Goal: Transaction & Acquisition: Purchase product/service

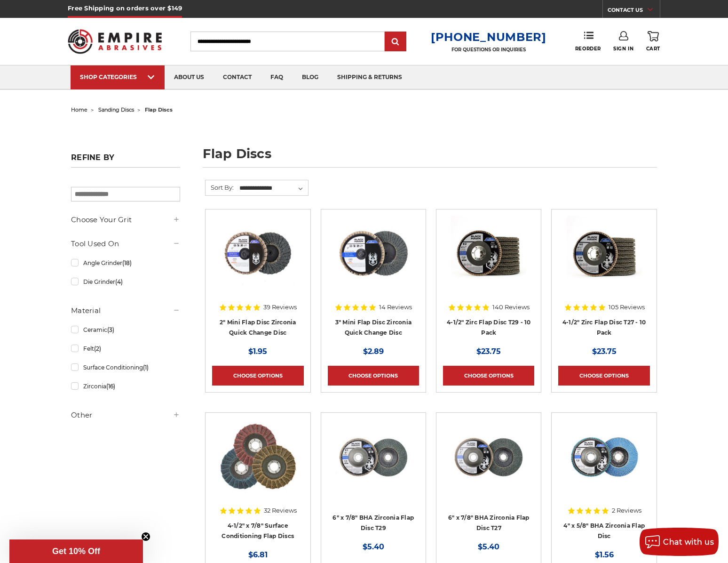
click at [53, 7] on div "Free Shipping on orders over $149 CONTACT US [DATE] - [DATE] (excluding holiday…" at bounding box center [364, 9] width 728 height 18
click at [341, 234] on img at bounding box center [373, 253] width 75 height 75
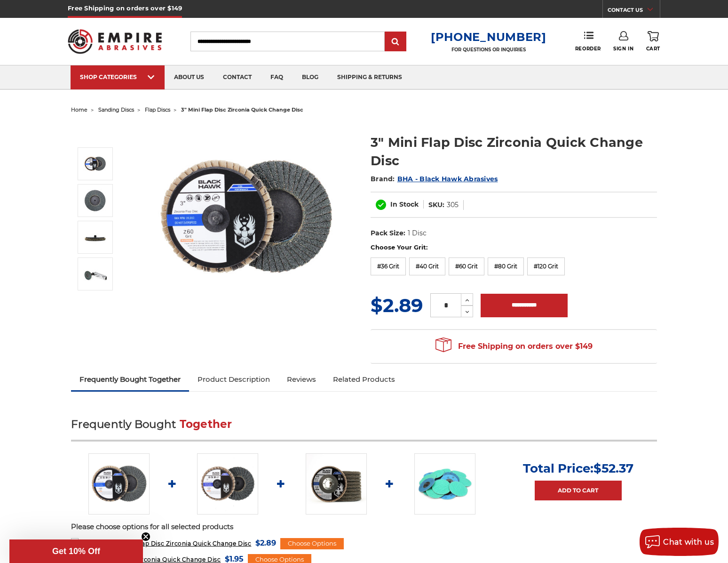
click at [312, 1] on div "Free Shipping on orders over $149 CONTACT US [DATE] - [DATE] (excluding holiday…" at bounding box center [364, 9] width 593 height 18
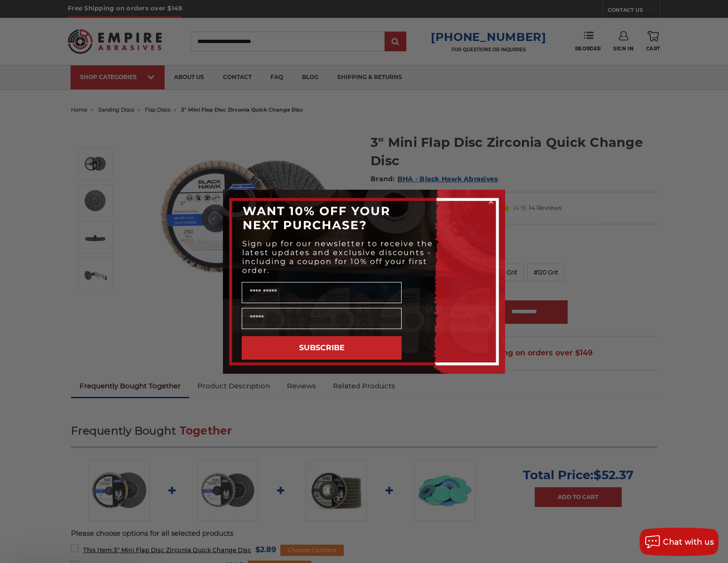
click at [387, 275] on span "Sign up for our newsletter to receive the latest updates and exclusive discount…" at bounding box center [337, 257] width 191 height 36
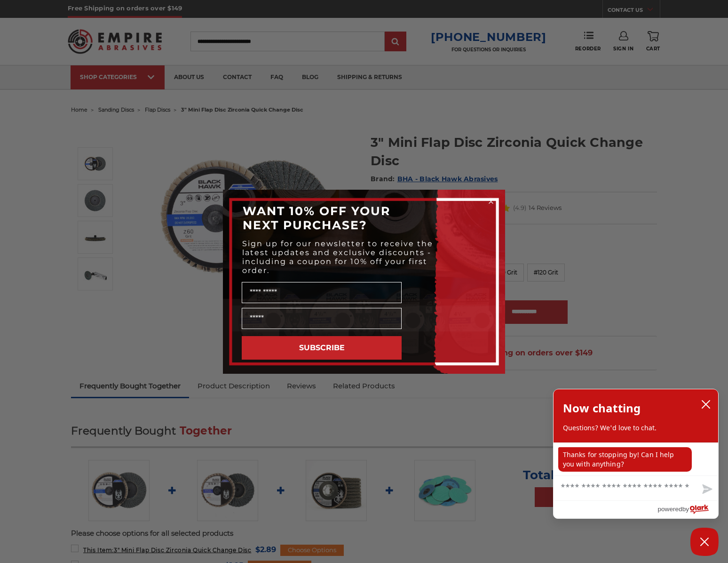
click at [272, 239] on span "Sign up for our newsletter to receive the latest updates and exclusive discount…" at bounding box center [337, 257] width 191 height 36
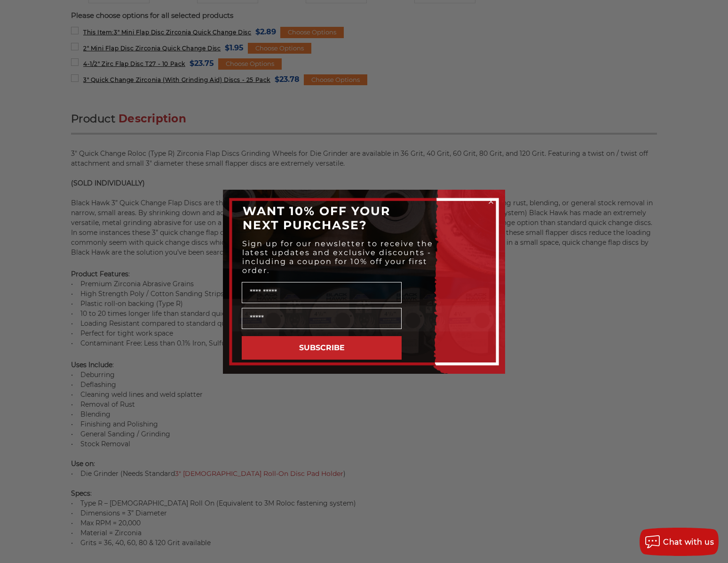
scroll to position [659, 0]
